Goal: Register for event/course

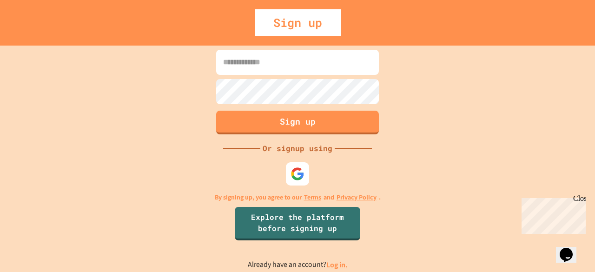
click at [334, 68] on input at bounding box center [297, 62] width 163 height 25
click at [321, 122] on button "Sign up" at bounding box center [298, 121] width 166 height 24
click at [308, 154] on div "Sign up Or signup using By signing up, you agree to our Terms and Privacy Polic…" at bounding box center [297, 159] width 595 height 227
click at [308, 153] on div "Or signup using" at bounding box center [298, 148] width 74 height 11
click at [295, 170] on img at bounding box center [297, 173] width 15 height 15
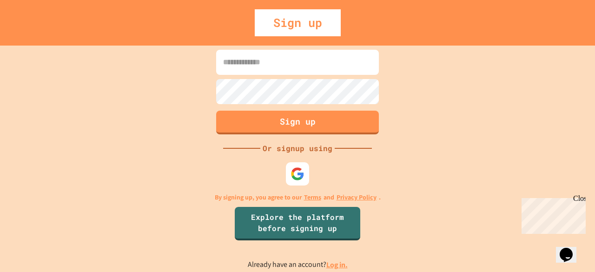
click at [258, 54] on input at bounding box center [297, 62] width 163 height 25
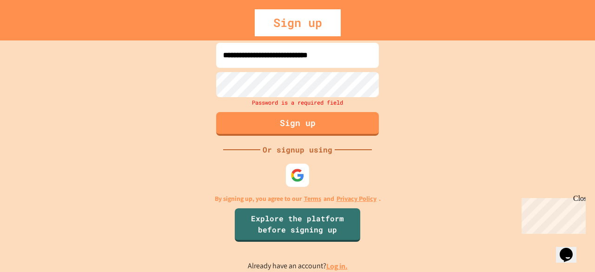
type input "**********"
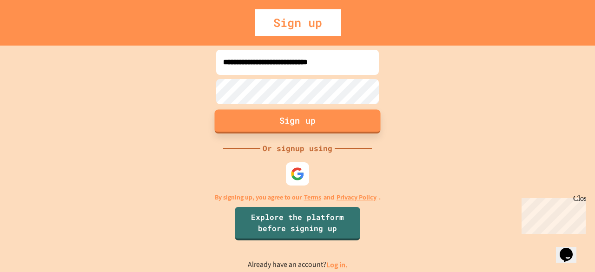
click at [320, 132] on button "Sign up" at bounding box center [298, 121] width 166 height 24
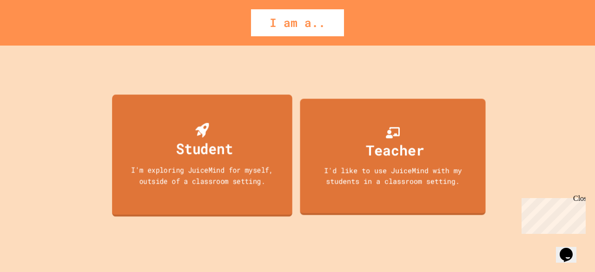
click at [228, 149] on div "Student" at bounding box center [204, 148] width 57 height 22
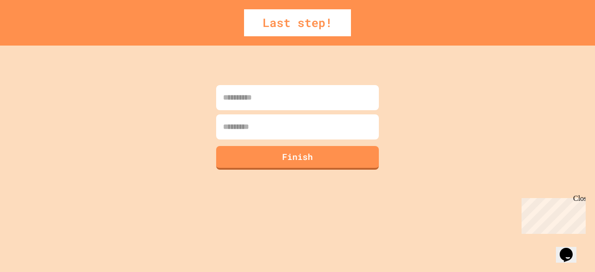
click at [289, 97] on input at bounding box center [297, 97] width 163 height 25
type input "****"
click at [261, 121] on input at bounding box center [297, 126] width 163 height 25
type input "********"
click at [288, 168] on button "Finish" at bounding box center [298, 157] width 166 height 24
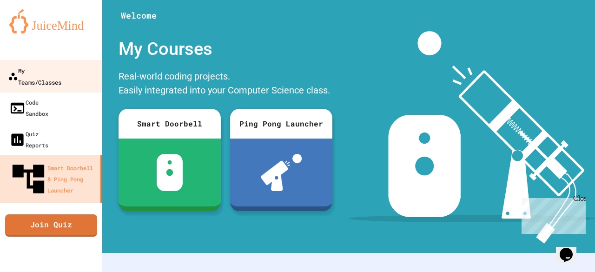
click at [61, 72] on div "My Teams/Classes" at bounding box center [34, 76] width 53 height 23
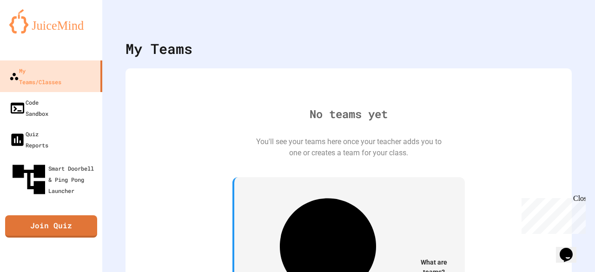
scroll to position [17, 0]
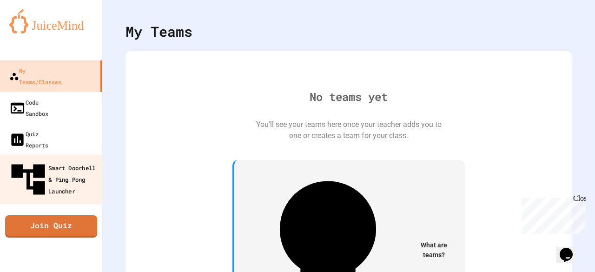
click at [67, 160] on div "Smart Doorbell & Ping Pong Launcher" at bounding box center [54, 180] width 92 height 40
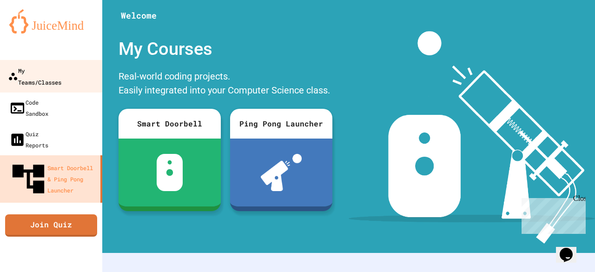
click at [61, 74] on div "My Teams/Classes" at bounding box center [34, 76] width 53 height 23
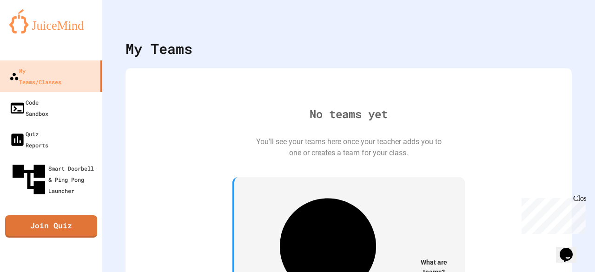
scroll to position [17, 0]
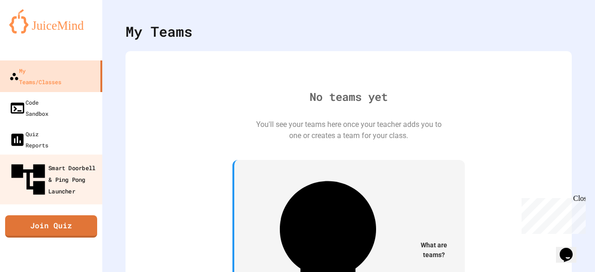
click at [57, 160] on div "Smart Doorbell & Ping Pong Launcher" at bounding box center [54, 180] width 92 height 40
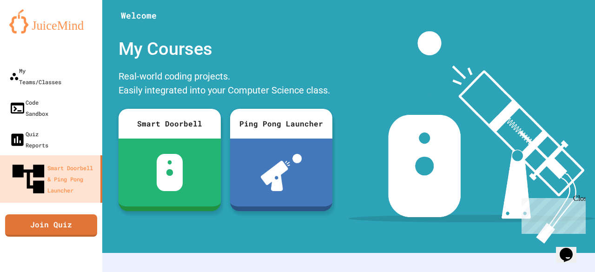
click at [568, 23] on div "My Account" at bounding box center [568, 23] width 0 height 0
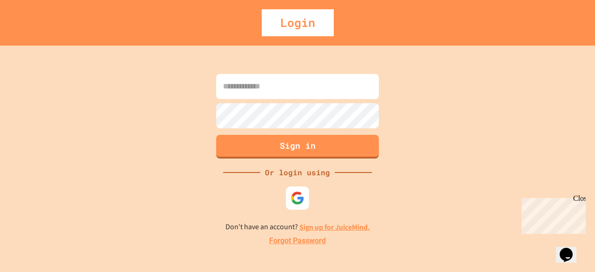
click at [284, 83] on input at bounding box center [297, 86] width 163 height 25
type input "**********"
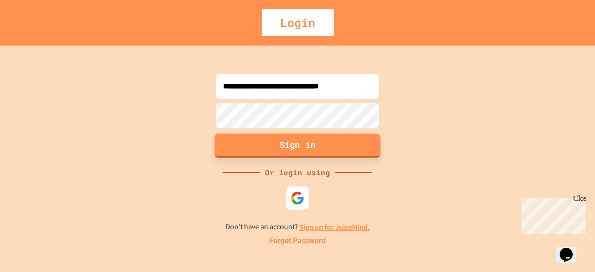
click at [320, 146] on button "Sign in" at bounding box center [298, 146] width 166 height 24
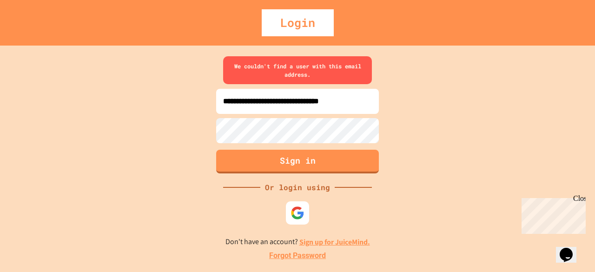
click at [335, 242] on link "Sign up for JuiceMind." at bounding box center [335, 242] width 71 height 10
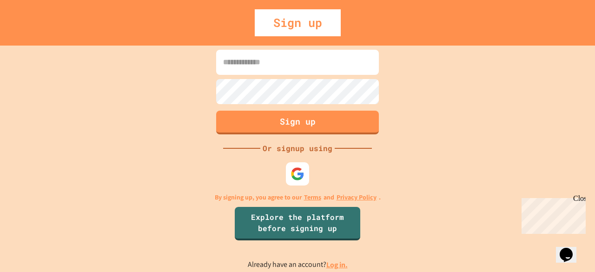
click at [317, 65] on input at bounding box center [297, 62] width 163 height 25
paste input "**********"
type input "**********"
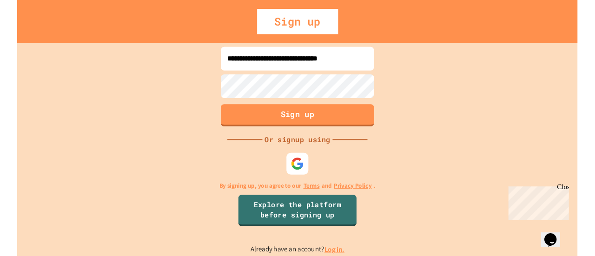
scroll to position [0, 0]
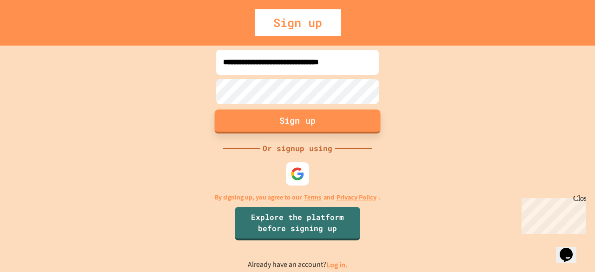
click at [314, 118] on button "Sign up" at bounding box center [298, 121] width 166 height 24
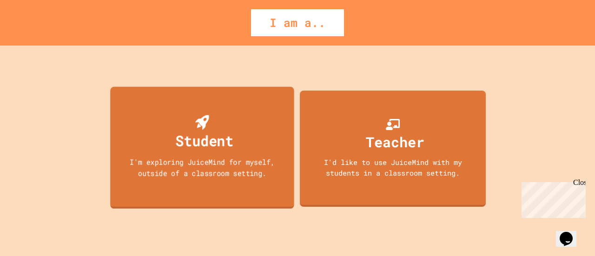
click at [242, 151] on div "Student I'm exploring JuiceMind for myself, outside of a classroom setting." at bounding box center [202, 148] width 184 height 122
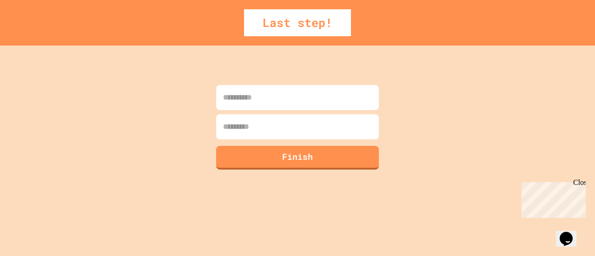
click at [285, 101] on input at bounding box center [297, 97] width 163 height 25
type input "****"
click at [271, 124] on input at bounding box center [297, 126] width 163 height 25
type input "********"
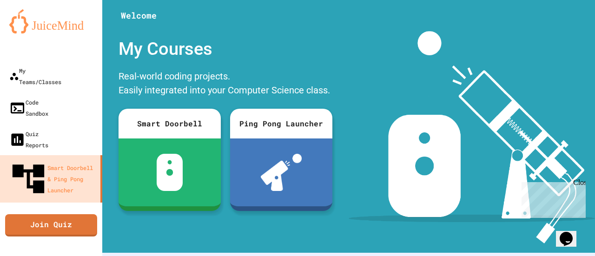
click at [423, 80] on img at bounding box center [472, 137] width 247 height 213
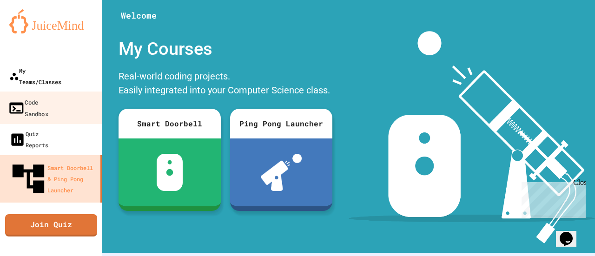
click at [58, 71] on div "My Teams/Classes" at bounding box center [35, 76] width 52 height 22
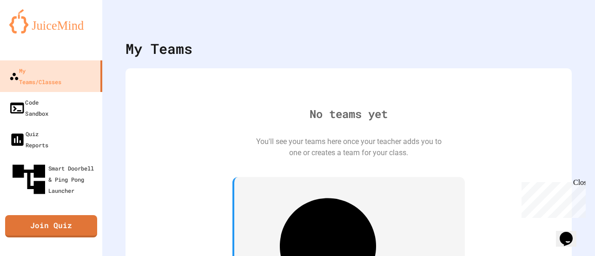
click at [280, 146] on div "No teams yet You'll see your teams here once your teacher adds you to one or cr…" at bounding box center [349, 235] width 428 height 315
click at [570, 25] on icon "My Account" at bounding box center [574, 29] width 9 height 9
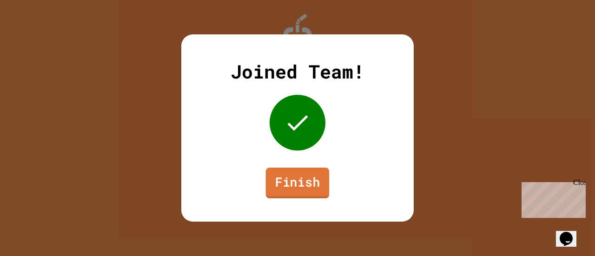
click at [305, 186] on link "Finish" at bounding box center [298, 183] width 64 height 31
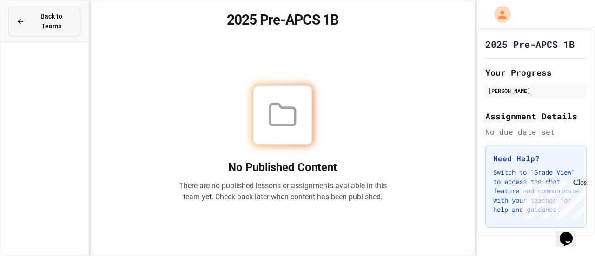
click at [49, 21] on span "Back to Teams" at bounding box center [51, 22] width 42 height 20
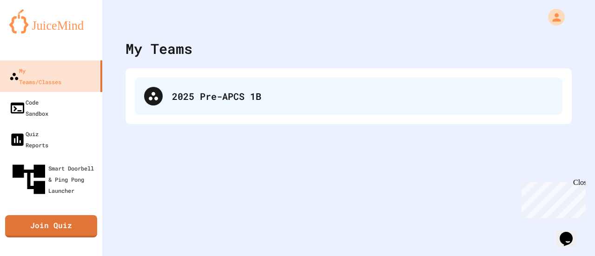
click at [222, 99] on div "2025 Pre-APCS 1B" at bounding box center [362, 96] width 381 height 14
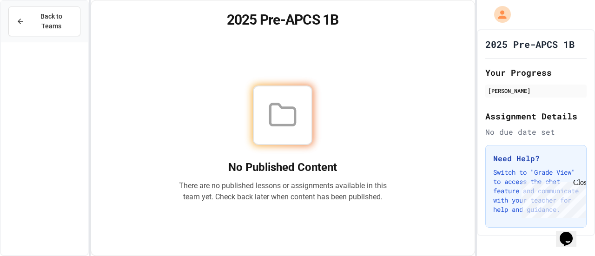
click at [584, 182] on div "Close" at bounding box center [580, 185] width 12 height 12
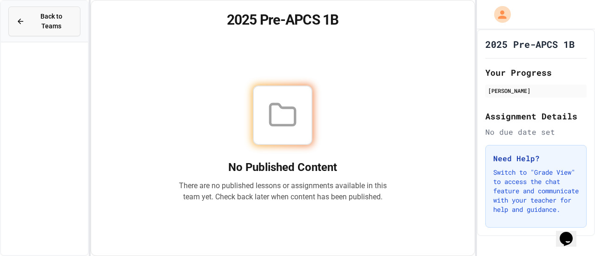
click at [51, 24] on button "Back to Teams" at bounding box center [44, 22] width 72 height 30
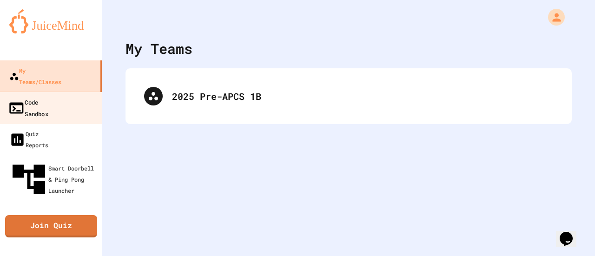
click at [48, 96] on div "Code Sandbox" at bounding box center [28, 107] width 40 height 23
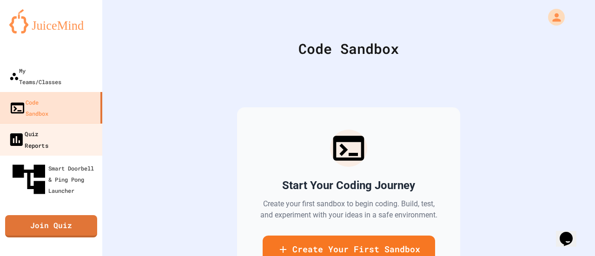
click at [48, 128] on div "Quiz Reports" at bounding box center [28, 139] width 40 height 23
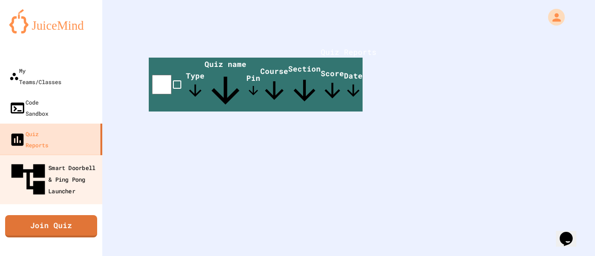
click at [64, 160] on div "Smart Doorbell & Ping Pong Launcher" at bounding box center [54, 180] width 92 height 40
